Goal: Task Accomplishment & Management: Manage account settings

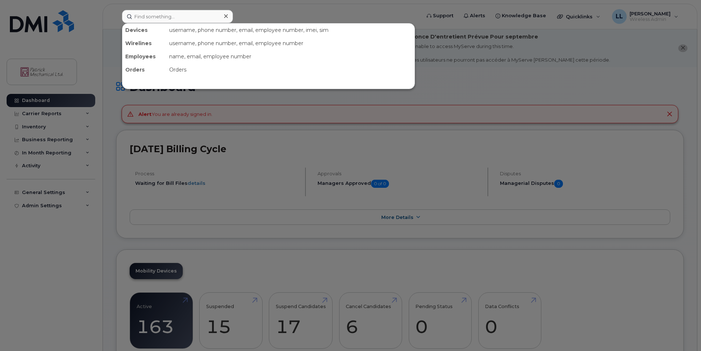
click at [170, 15] on input at bounding box center [177, 16] width 111 height 13
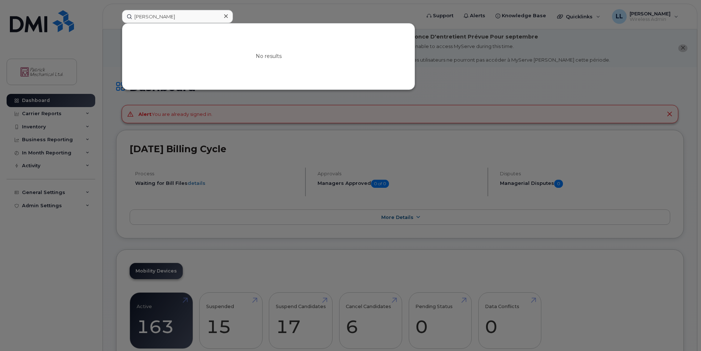
type input "darrell"
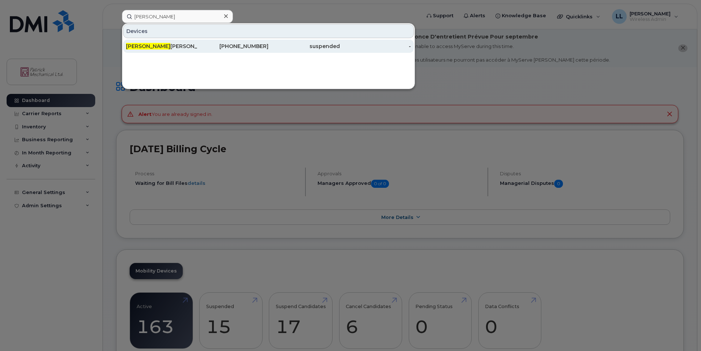
click at [167, 49] on div "Darrell Lee" at bounding box center [161, 45] width 71 height 7
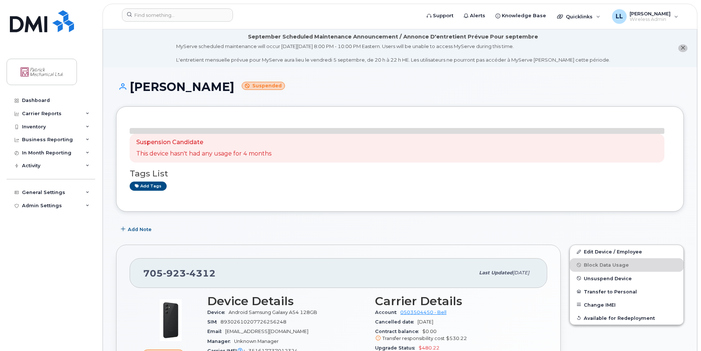
click at [613, 226] on div "Add Note" at bounding box center [400, 228] width 568 height 13
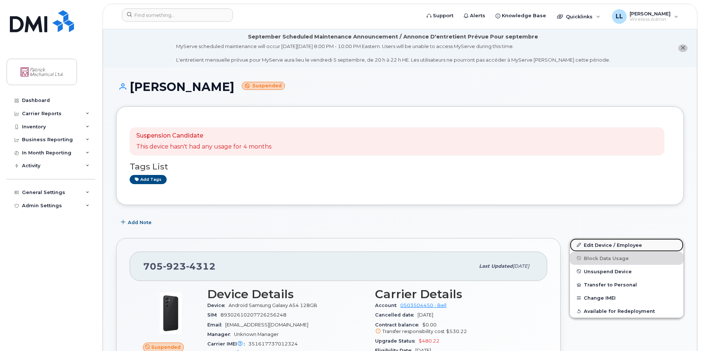
click at [608, 247] on link "Edit Device / Employee" at bounding box center [627, 244] width 114 height 13
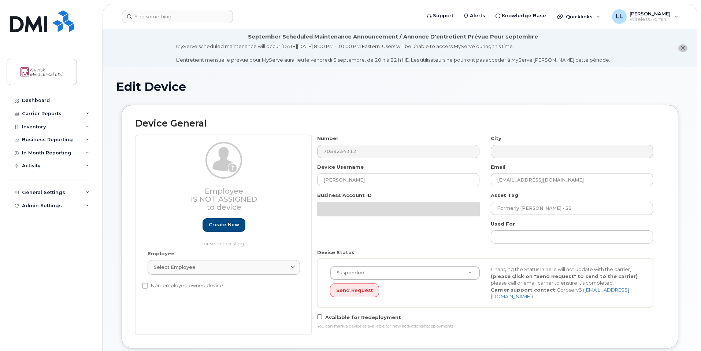
select select "163028"
select select "163036"
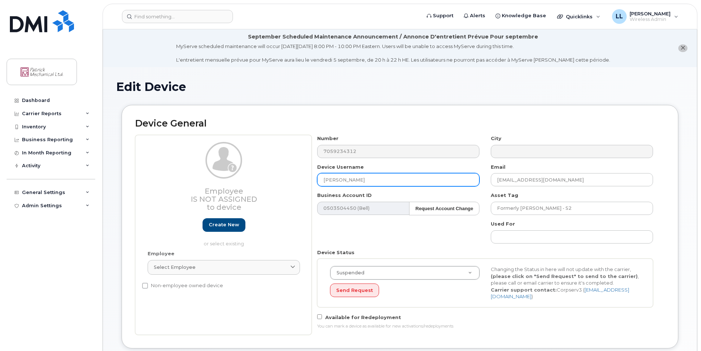
click at [323, 180] on input "Darrell Lee" at bounding box center [398, 179] width 162 height 13
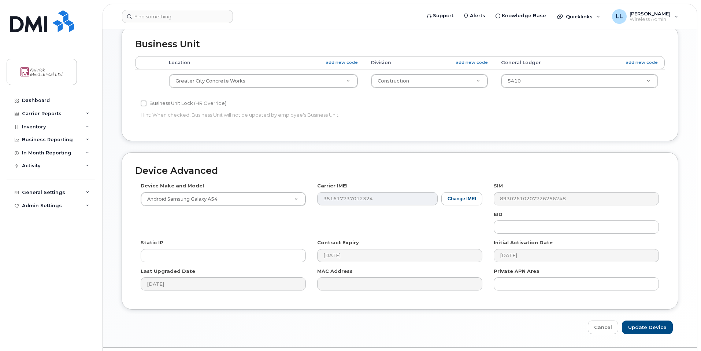
scroll to position [350, 0]
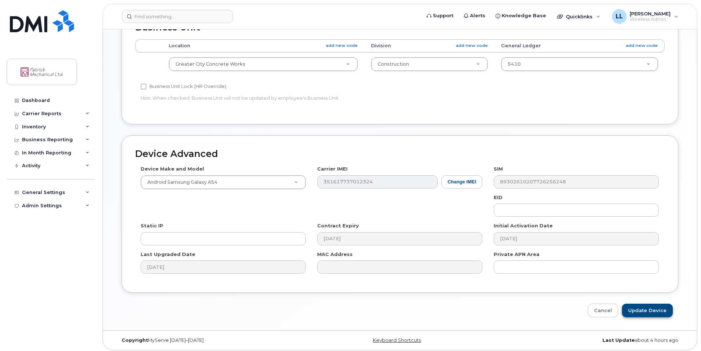
type input "Suspended - Darrell Lee"
click at [636, 306] on input "Update Device" at bounding box center [647, 310] width 51 height 14
type input "Saving..."
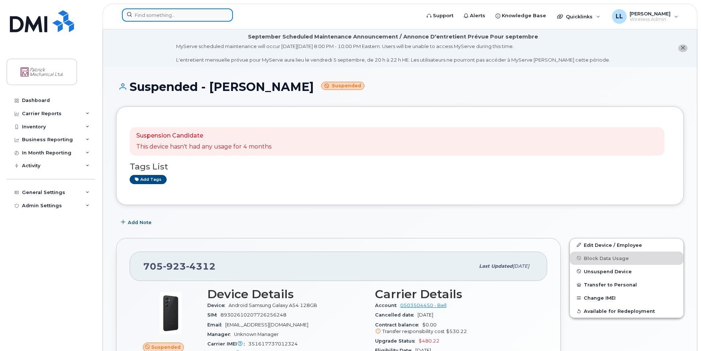
click at [197, 20] on input at bounding box center [177, 14] width 111 height 13
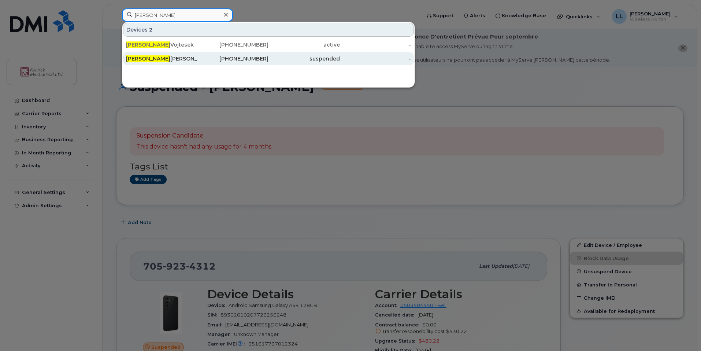
type input "peter"
click at [173, 58] on div "Peter Tilley" at bounding box center [161, 58] width 71 height 7
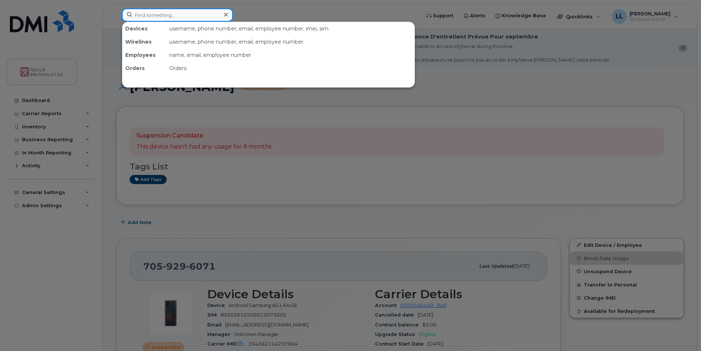
click at [156, 15] on input at bounding box center [177, 14] width 111 height 13
click at [588, 247] on div at bounding box center [350, 175] width 701 height 351
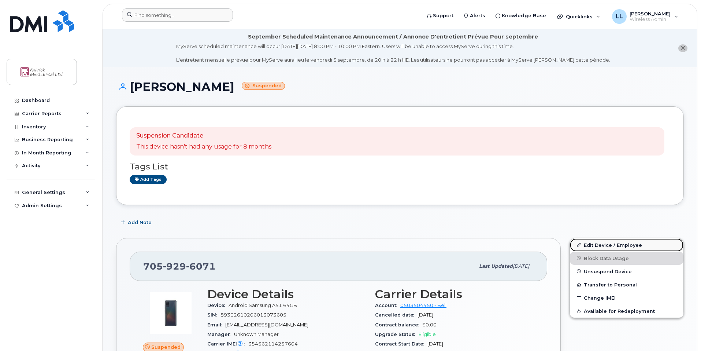
click at [588, 247] on link "Edit Device / Employee" at bounding box center [627, 244] width 114 height 13
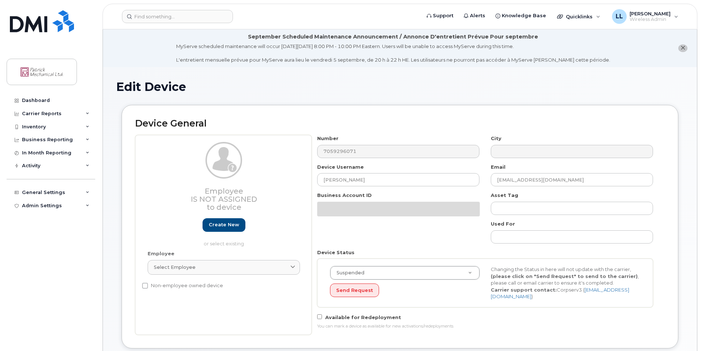
select select "163028"
select select "163029"
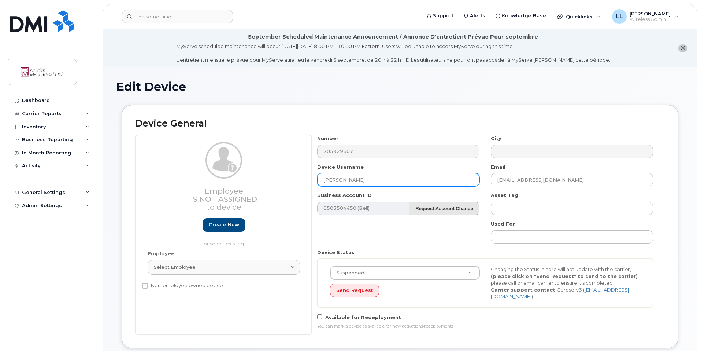
click at [322, 178] on input "Peter Tilley" at bounding box center [398, 179] width 162 height 13
click at [323, 180] on input "Peter Tilley" at bounding box center [398, 179] width 162 height 13
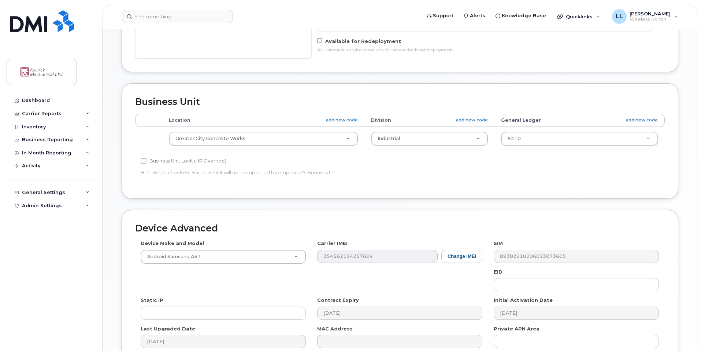
scroll to position [330, 0]
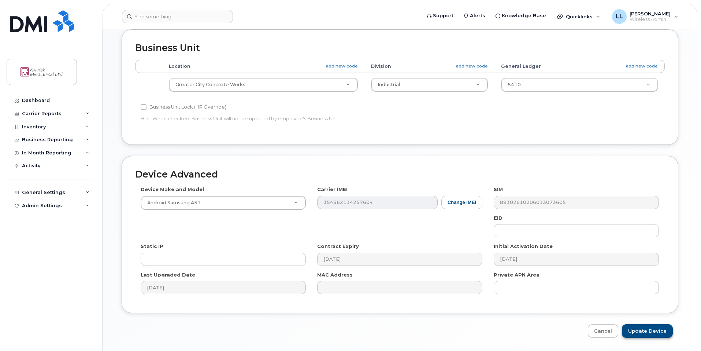
type input "Suspended - Peter Tilley"
click at [633, 324] on input "Update Device" at bounding box center [647, 331] width 51 height 14
type input "Saving..."
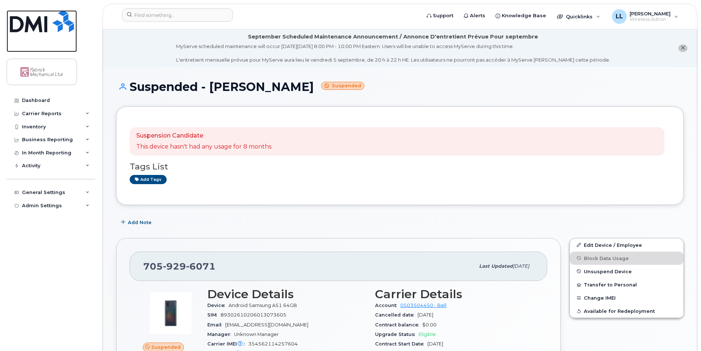
click at [31, 27] on img at bounding box center [42, 21] width 64 height 22
